Goal: Check status: Check status

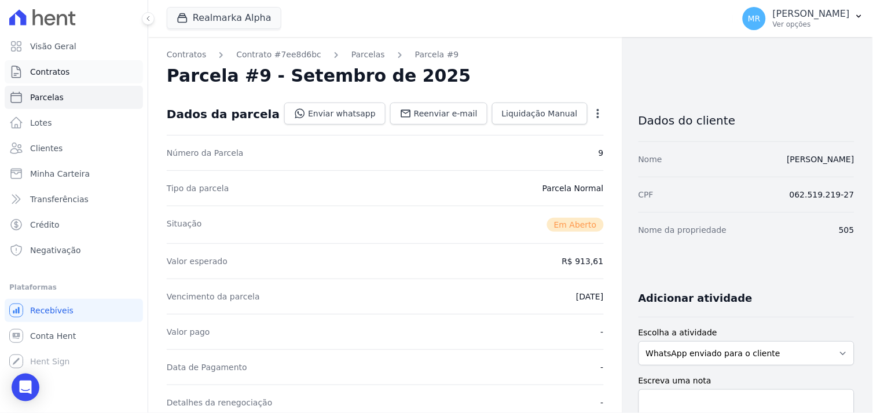
scroll to position [385, 0]
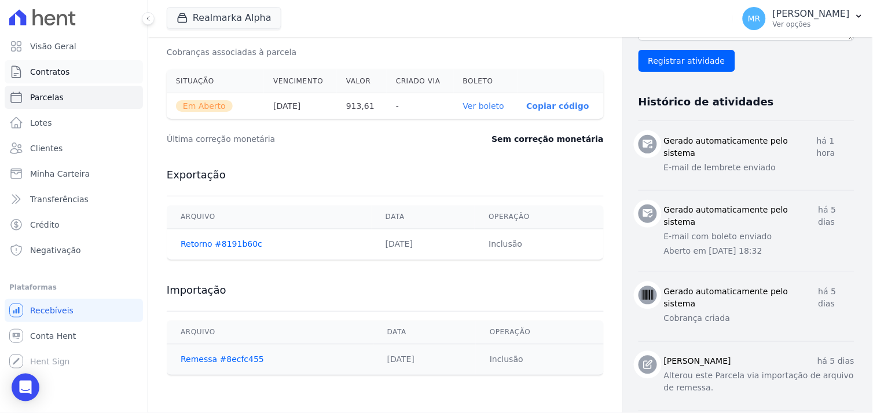
click at [42, 67] on span "Contratos" at bounding box center [49, 72] width 39 height 12
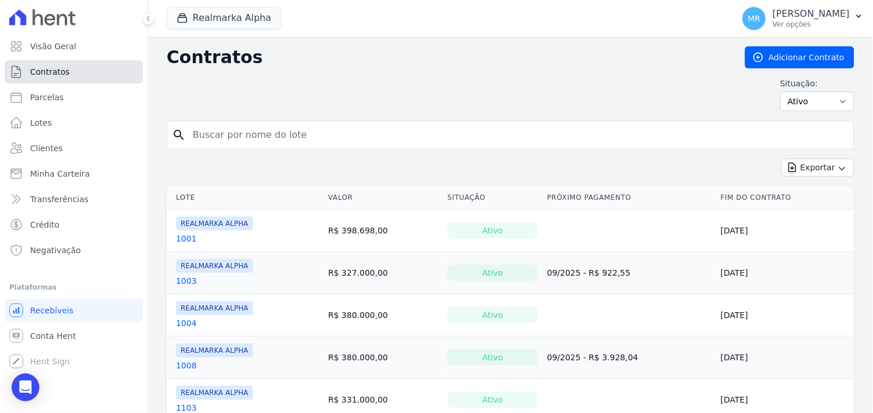
click at [36, 74] on span "Contratos" at bounding box center [49, 72] width 39 height 12
click at [263, 133] on input "search" at bounding box center [517, 134] width 663 height 23
type input "1208"
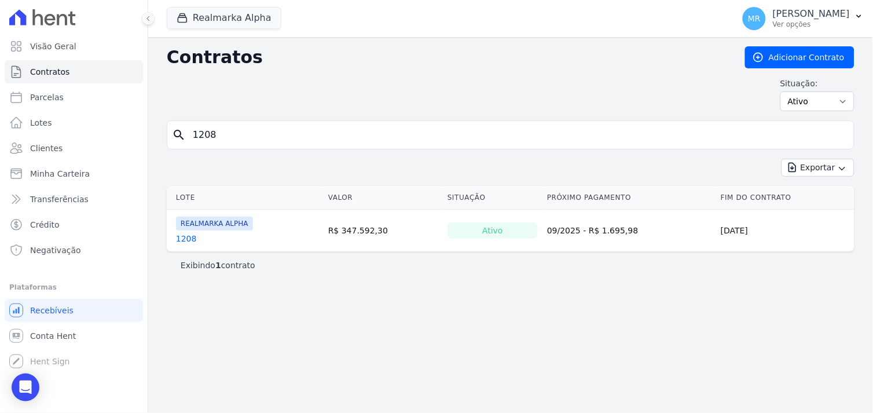
click at [176, 241] on link "1208" at bounding box center [186, 239] width 21 height 12
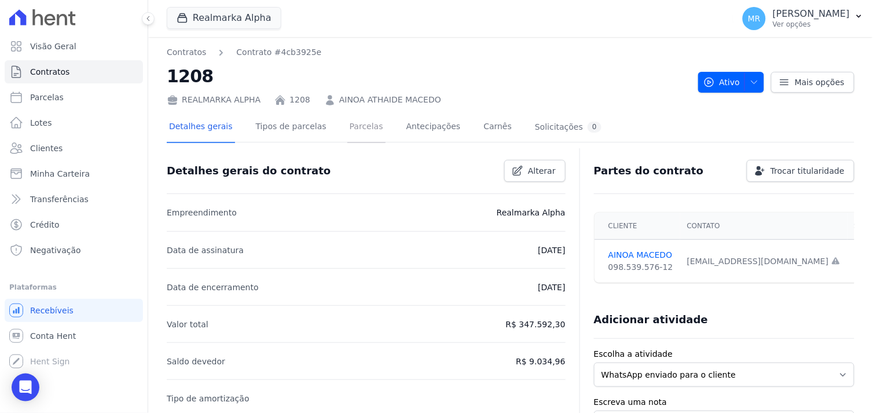
click at [347, 126] on link "Parcelas" at bounding box center [366, 127] width 38 height 31
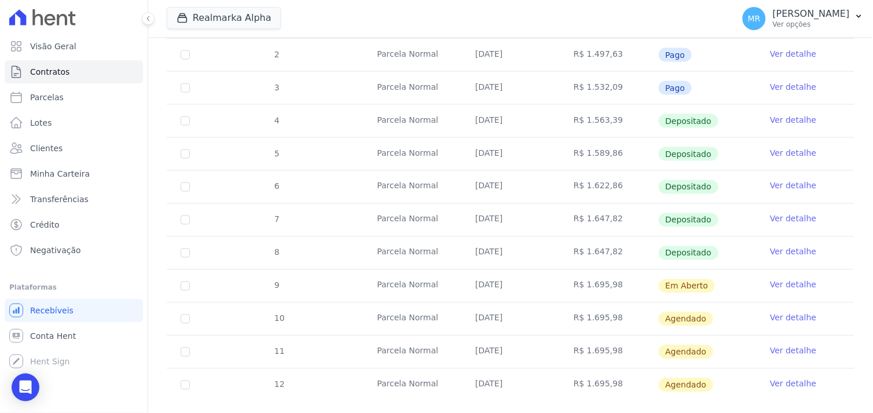
scroll to position [385, 0]
